Goal: Task Accomplishment & Management: Use online tool/utility

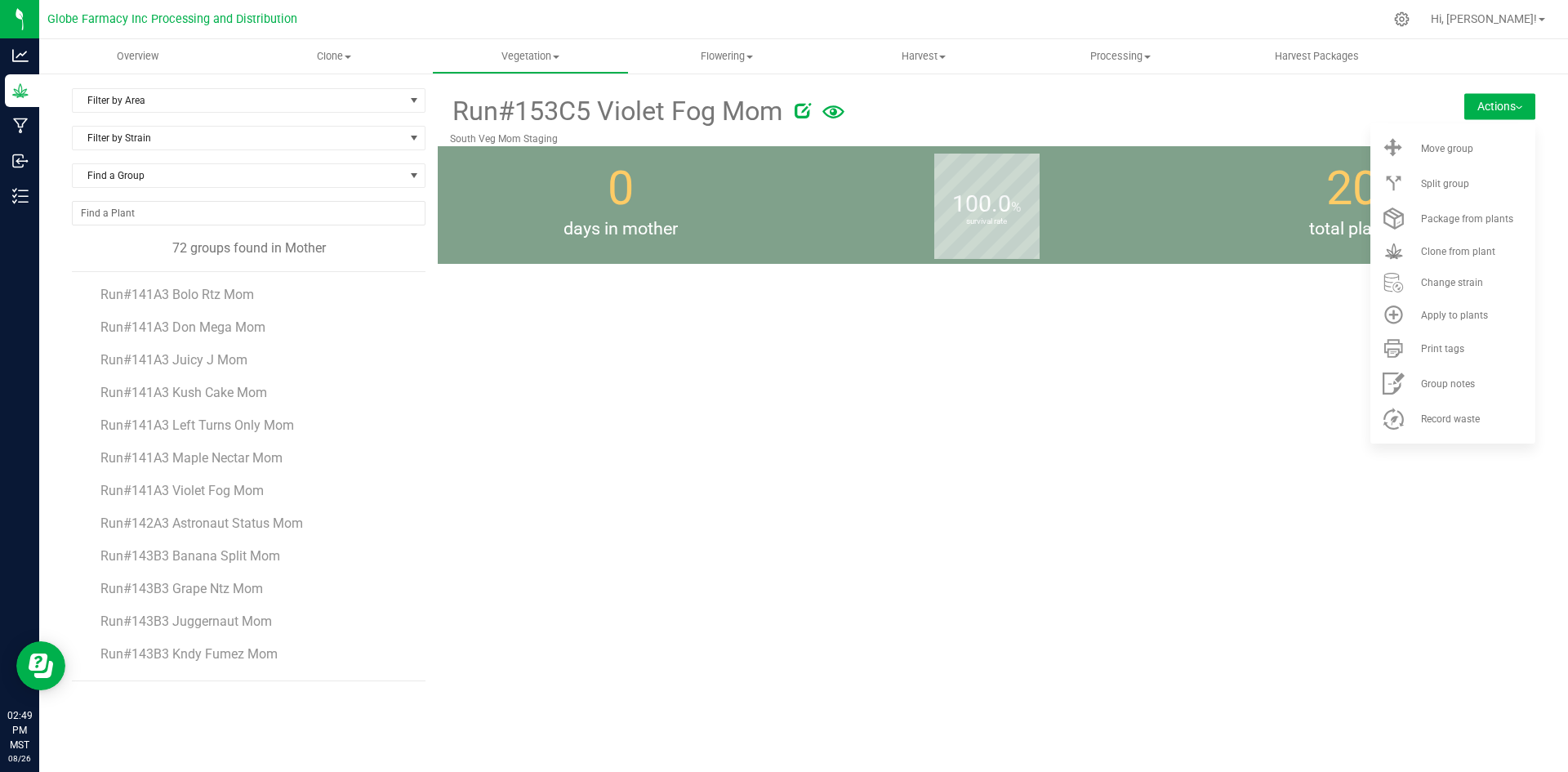
scroll to position [1957, 0]
click at [255, 291] on span "Run#153C5 Black Maple Mom" at bounding box center [189, 298] width 177 height 15
click at [1136, 436] on div "Run#153C5 Black Maple Mom South Veg Mom Staging Actions Move group Split group" at bounding box center [986, 385] width 1098 height 593
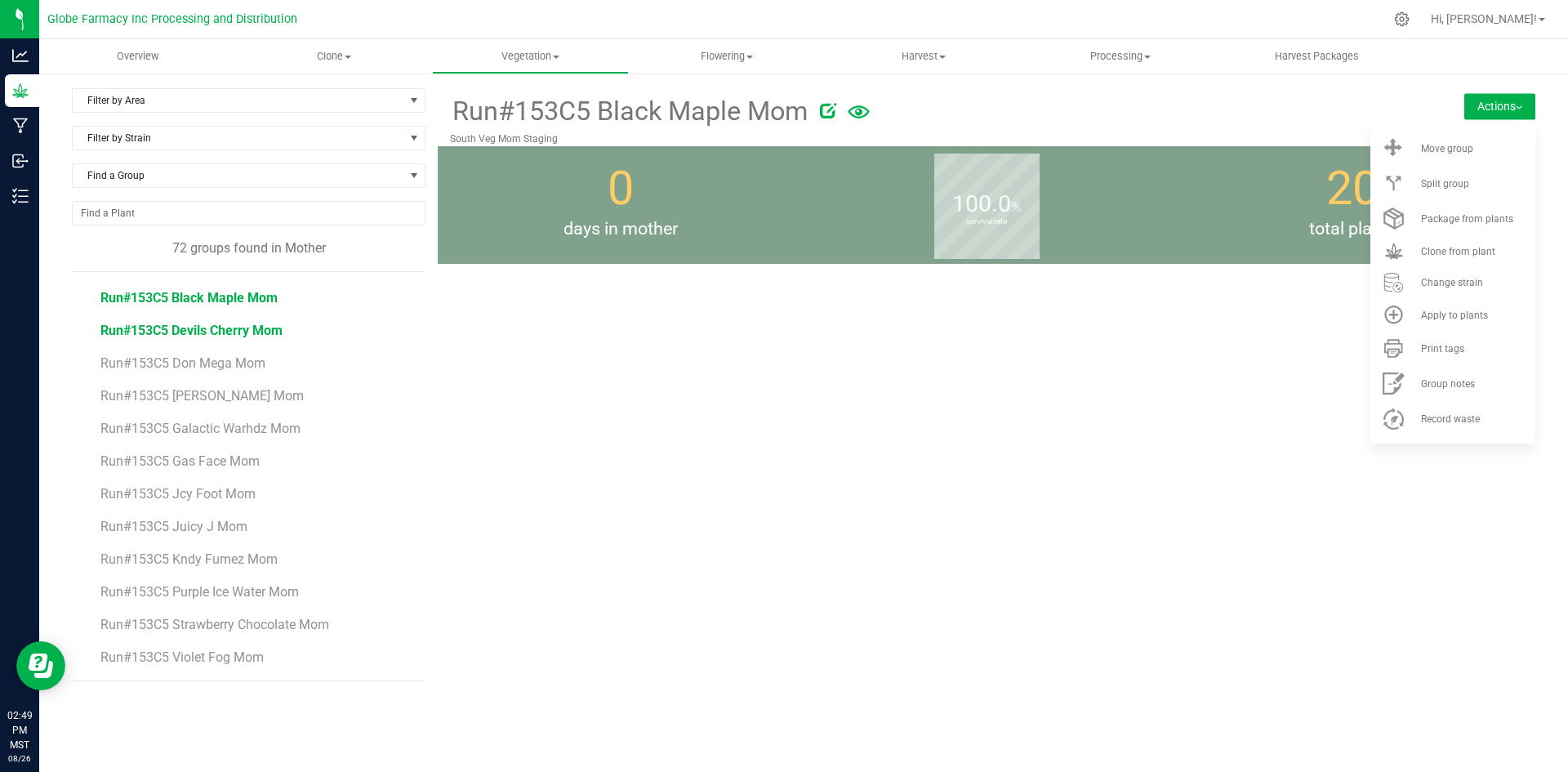
click at [259, 324] on span "Run#153C5 Devils Cherry Mom" at bounding box center [191, 331] width 182 height 15
click at [1177, 143] on p "South Veg Mom Staging" at bounding box center [895, 138] width 890 height 14
click at [368, 51] on span "Clone" at bounding box center [334, 56] width 195 height 14
click at [303, 116] on span "Cloning groups" at bounding box center [298, 118] width 123 height 13
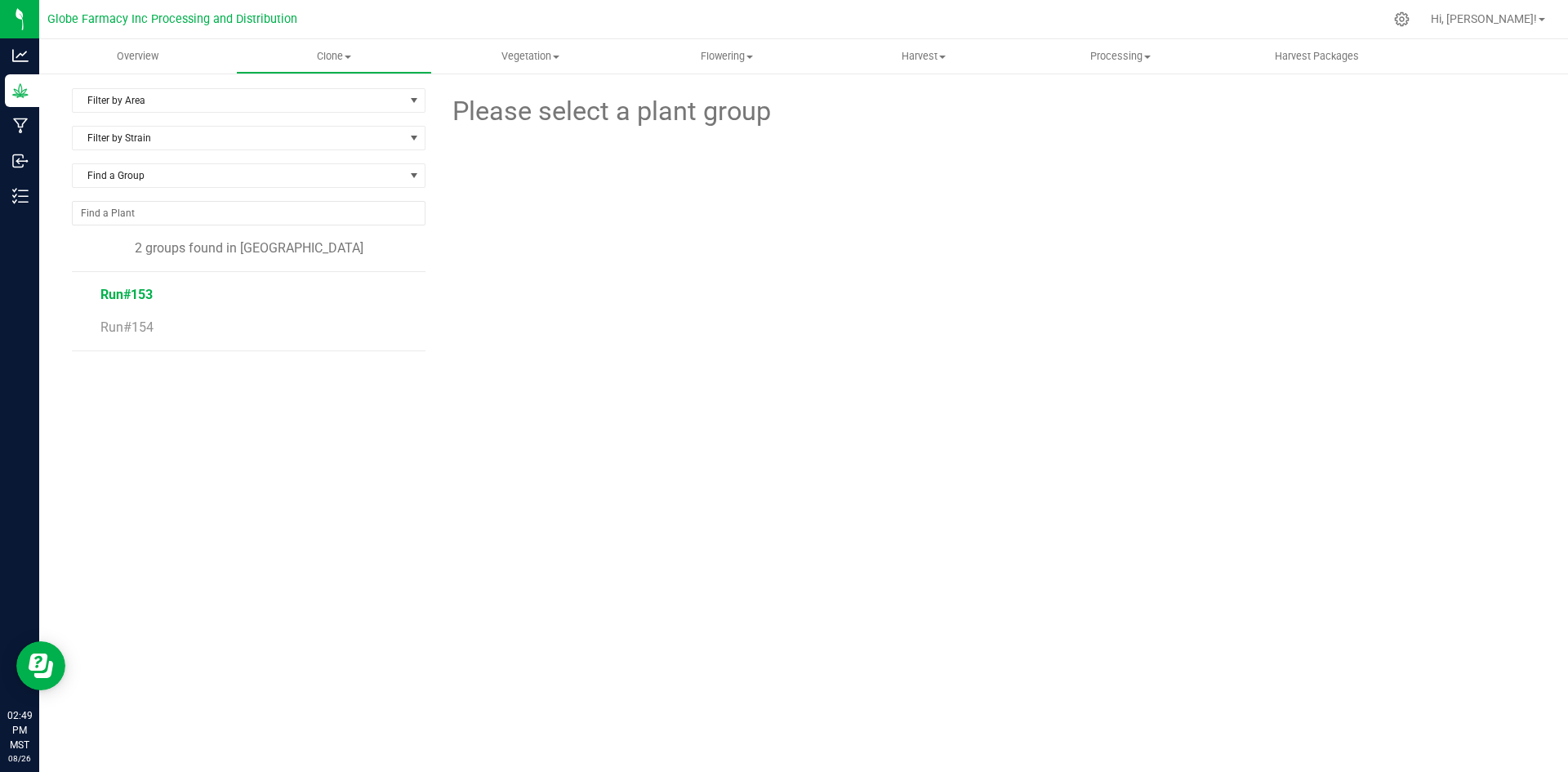
click at [120, 287] on span "Run#153" at bounding box center [127, 294] width 52 height 15
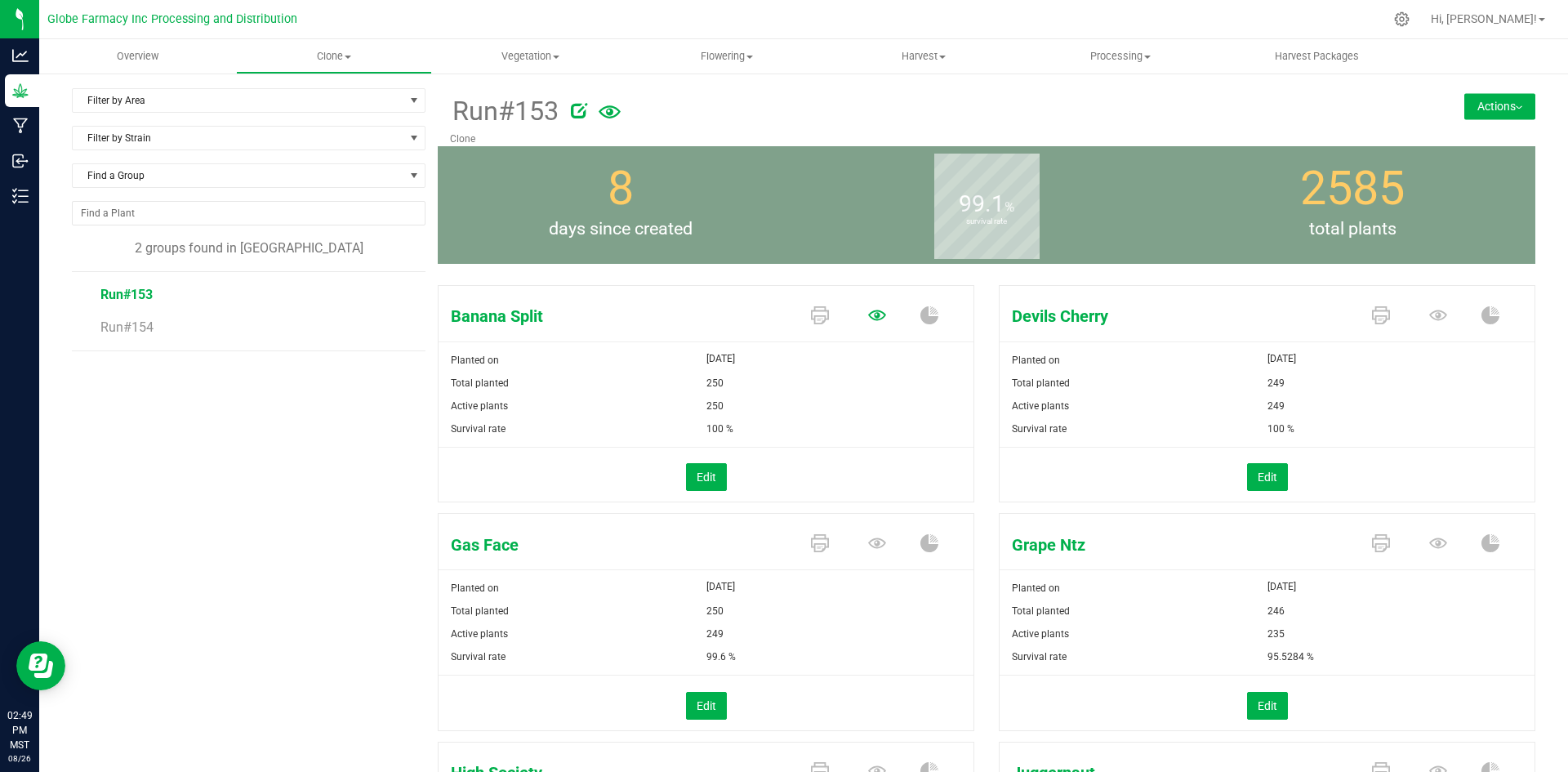
click at [868, 319] on icon at bounding box center [877, 315] width 18 height 18
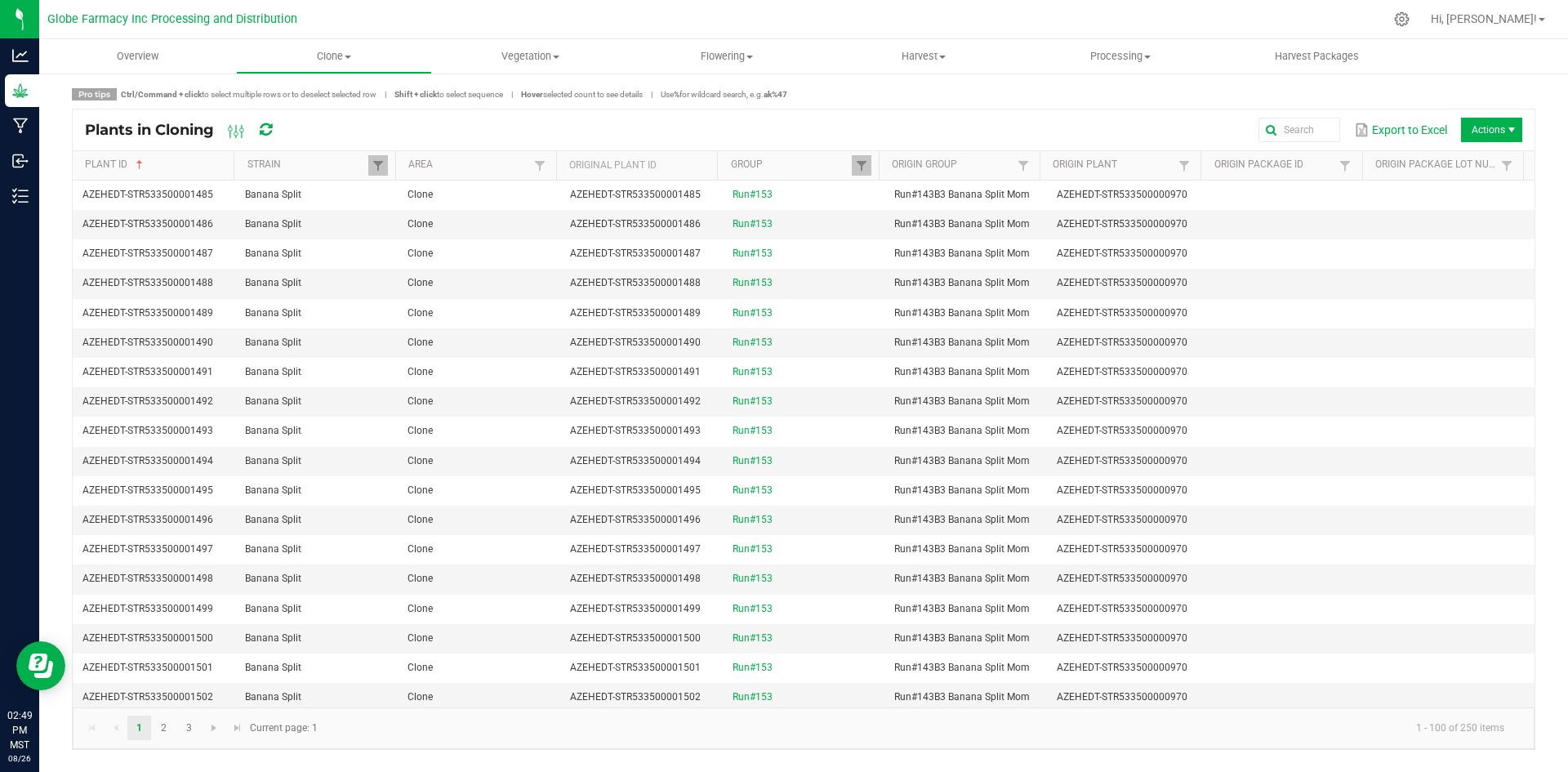
click at [1482, 133] on span "Actions" at bounding box center [1492, 129] width 62 height 24
click at [1468, 159] on span "Destroy plants" at bounding box center [1496, 163] width 122 height 13
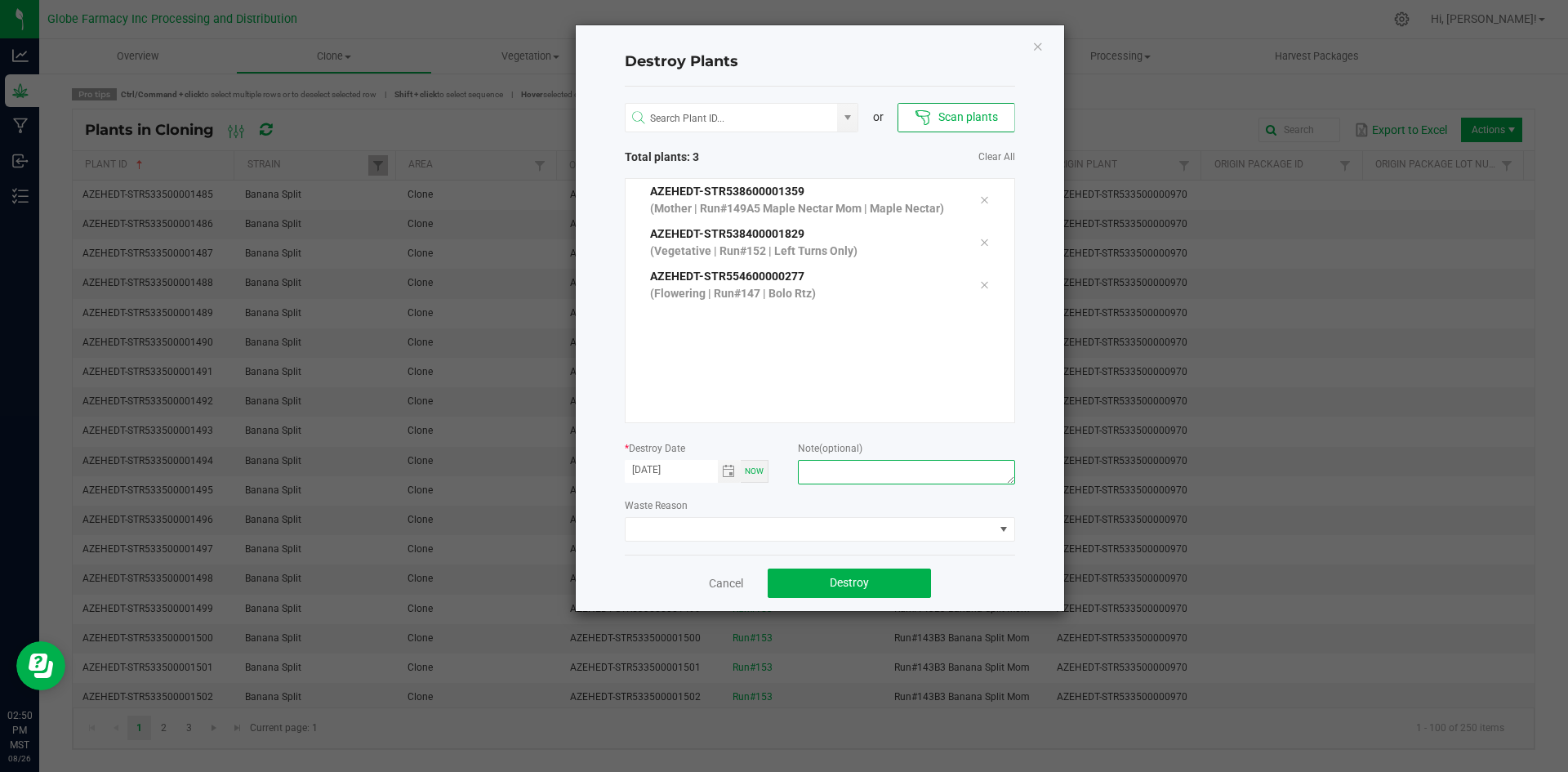
click at [870, 469] on textarea at bounding box center [906, 471] width 216 height 24
type textarea "overage coffee/trash"
click at [838, 598] on div "Cancel Destroy" at bounding box center [820, 583] width 390 height 57
click at [839, 590] on button "Destroy" at bounding box center [850, 583] width 163 height 30
